Goal: Information Seeking & Learning: Learn about a topic

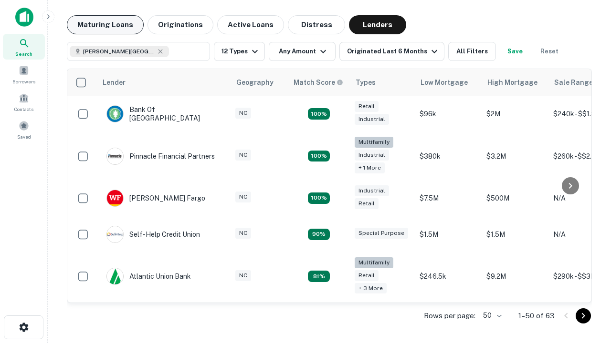
click at [105, 25] on button "Maturing Loans" at bounding box center [105, 24] width 77 height 19
